Goal: Information Seeking & Learning: Find specific fact

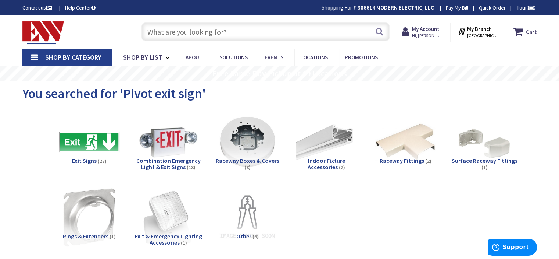
click at [214, 29] on input "text" at bounding box center [266, 31] width 248 height 18
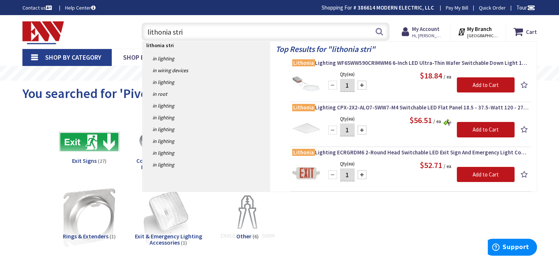
type input "lithonia strip"
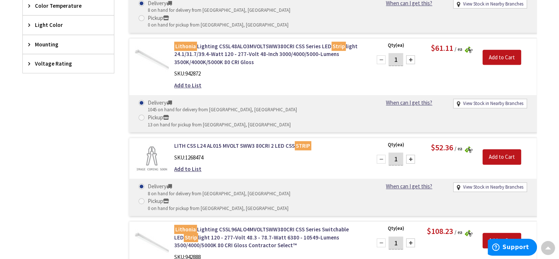
scroll to position [368, 0]
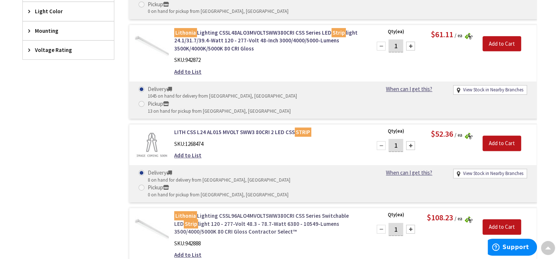
click at [266, 211] on link "Lithonia Lighting CSSL96ALO4MVOLTSWW380CRI CSS Series Switchable LED Strip ligh…" at bounding box center [267, 223] width 187 height 24
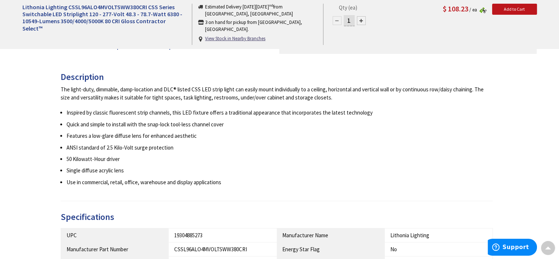
scroll to position [368, 0]
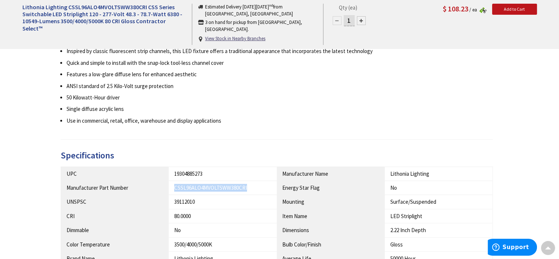
drag, startPoint x: 248, startPoint y: 186, endPoint x: 171, endPoint y: 185, distance: 76.9
click at [171, 185] on td "CSSL96ALO4MVOLTSWW380CRI" at bounding box center [223, 188] width 108 height 14
copy div "CSSL96ALO4MVOLTSWW380CRI"
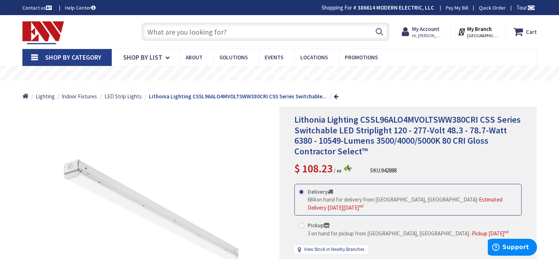
click at [185, 27] on input "text" at bounding box center [266, 31] width 248 height 18
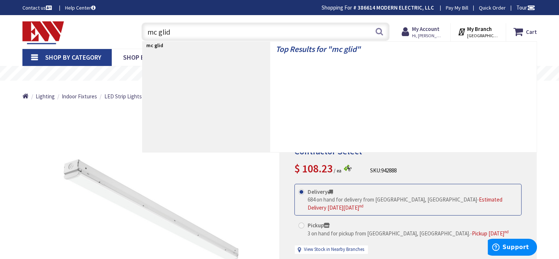
type input "mc glide"
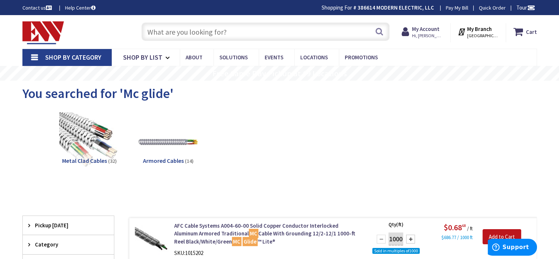
click at [244, 32] on input "text" at bounding box center [266, 31] width 248 height 18
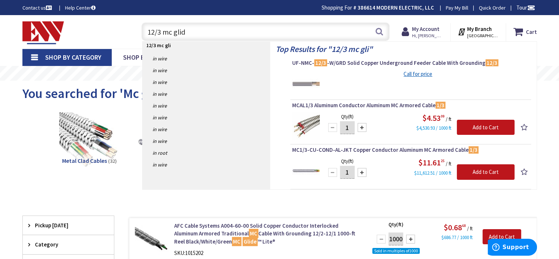
type input "12/3 mc glide"
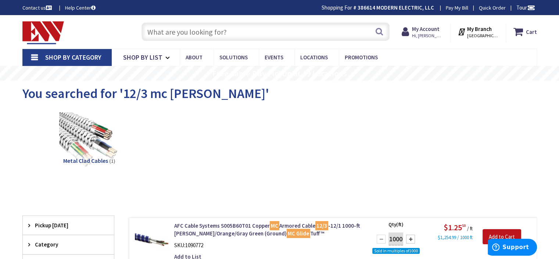
click at [210, 31] on input "text" at bounding box center [266, 31] width 248 height 18
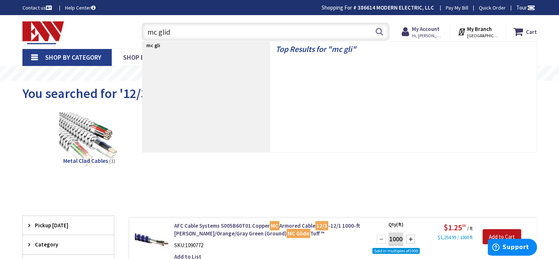
type input "mc glide"
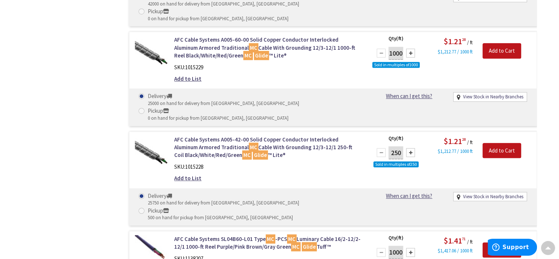
scroll to position [552, 0]
